Goal: Task Accomplishment & Management: Manage account settings

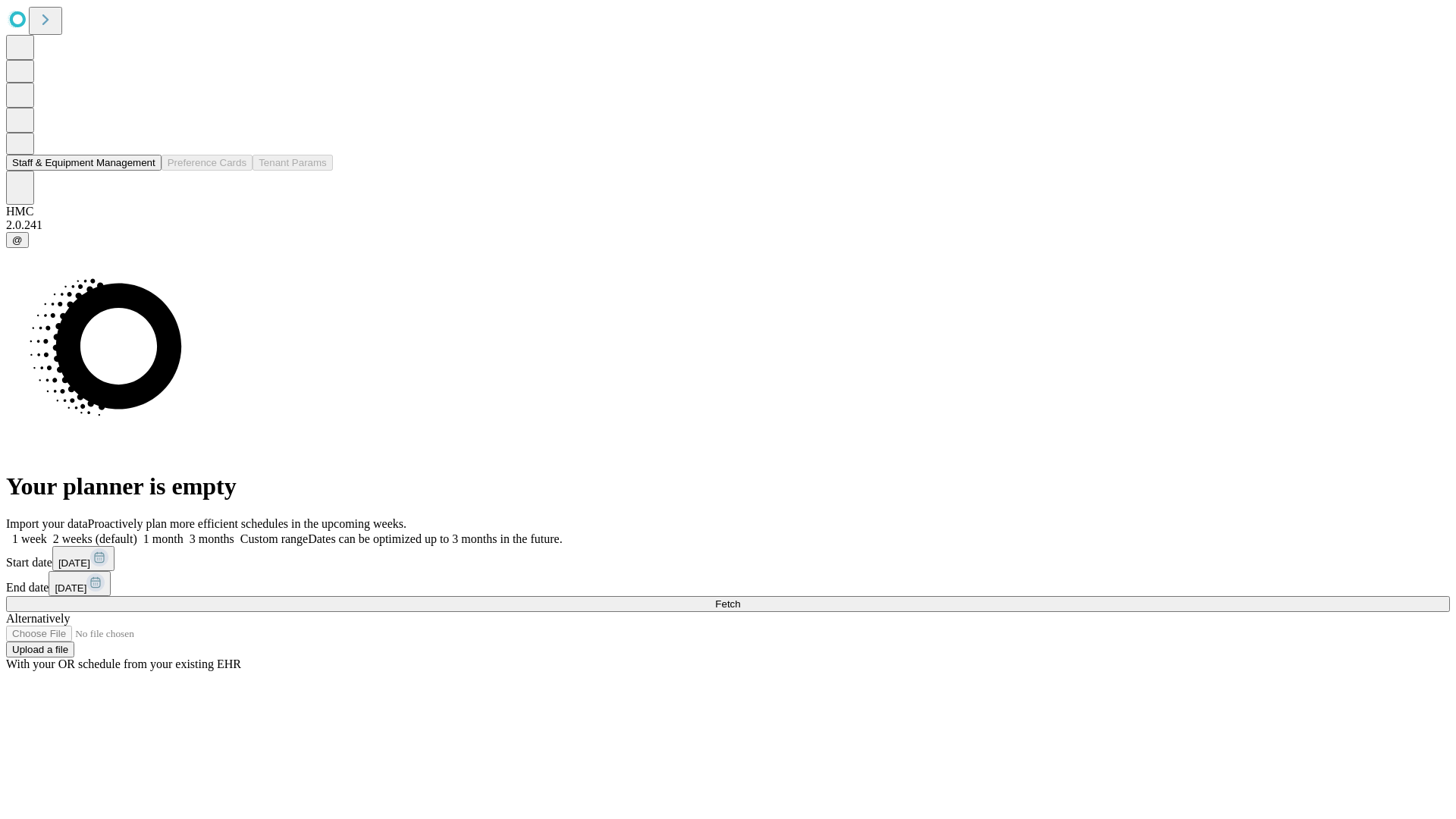
click at [141, 170] on button "Staff & Equipment Management" at bounding box center [84, 162] width 155 height 16
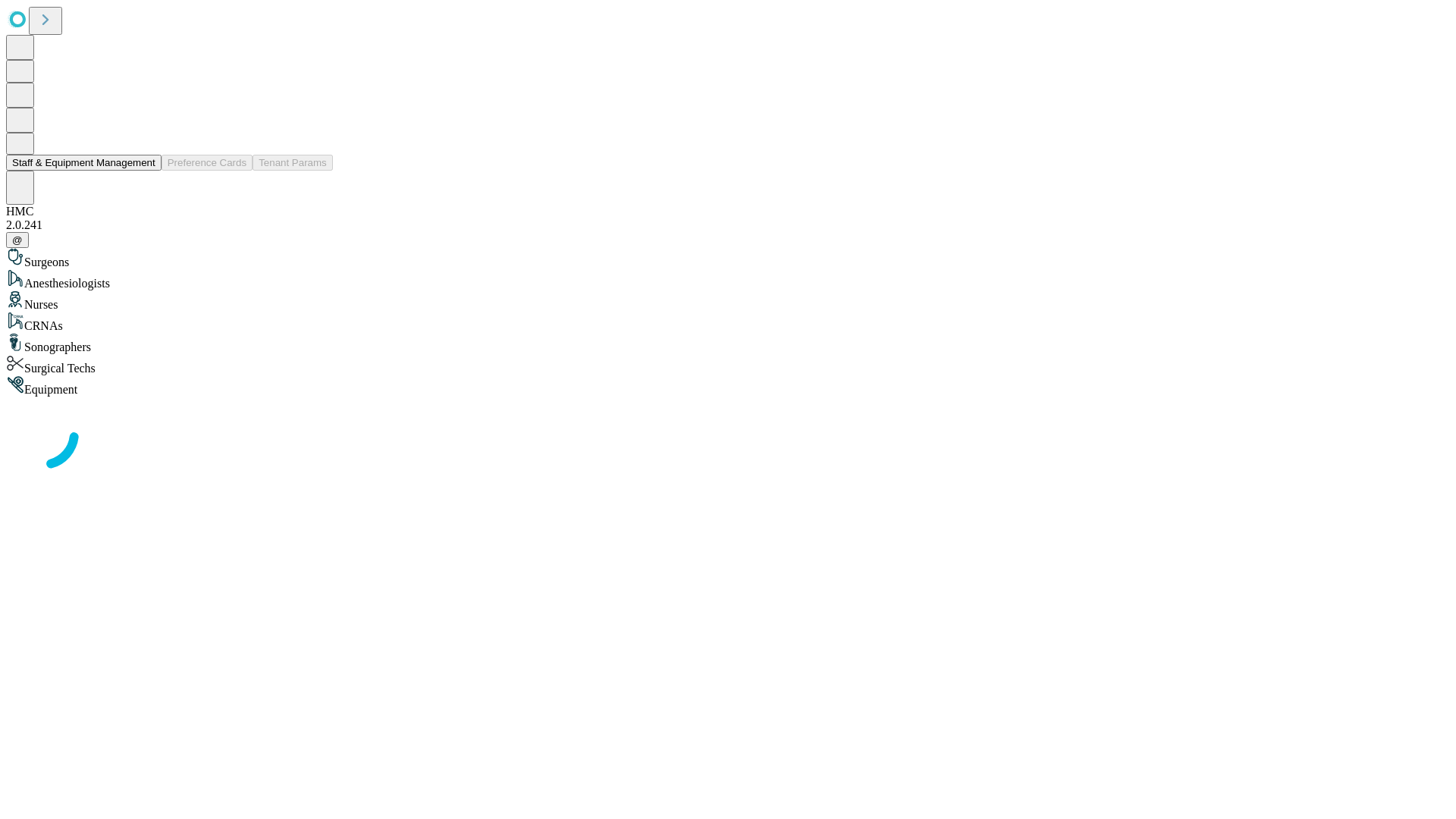
click at [144, 170] on button "Staff & Equipment Management" at bounding box center [84, 162] width 155 height 16
